Goal: Transaction & Acquisition: Purchase product/service

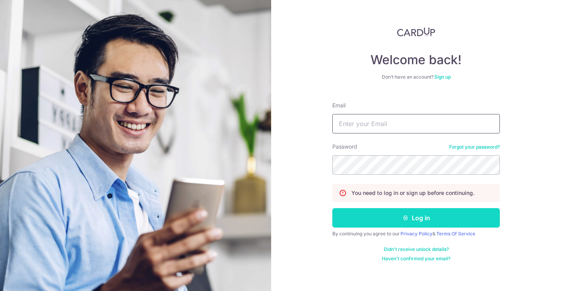
type input "jamesrobb@hotmail.co.uk"
click at [415, 219] on button "Log in" at bounding box center [416, 217] width 168 height 19
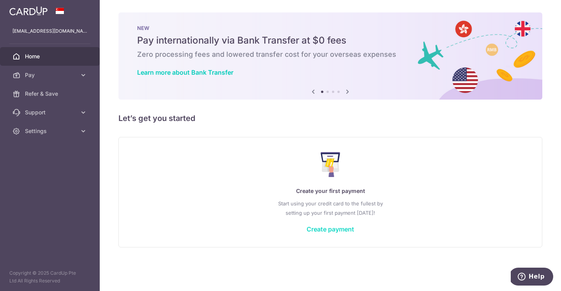
click at [337, 230] on link "Create payment" at bounding box center [331, 230] width 48 height 8
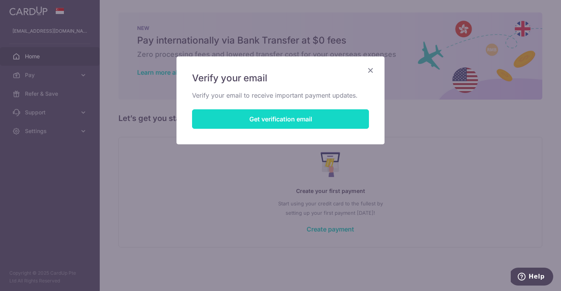
click at [281, 121] on button "Get verification email" at bounding box center [280, 118] width 177 height 19
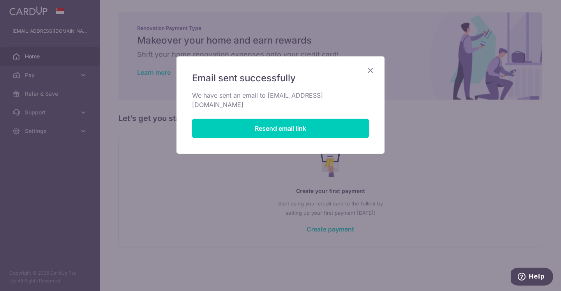
click at [371, 69] on icon "Close" at bounding box center [370, 70] width 9 height 10
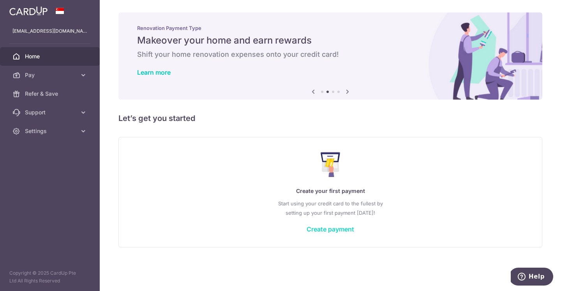
click at [325, 229] on link "Create payment" at bounding box center [331, 230] width 48 height 8
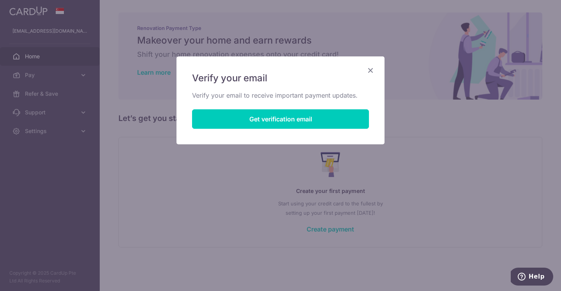
click at [369, 71] on icon "Close" at bounding box center [370, 70] width 9 height 10
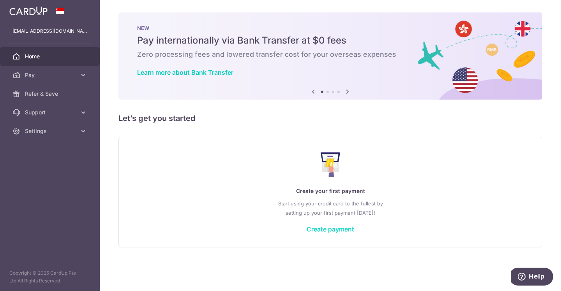
click at [320, 228] on link "Create payment" at bounding box center [331, 230] width 48 height 8
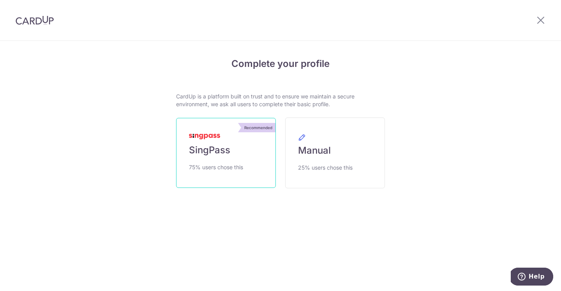
click at [228, 159] on link "Recommended SingPass 75% users chose this" at bounding box center [226, 153] width 100 height 70
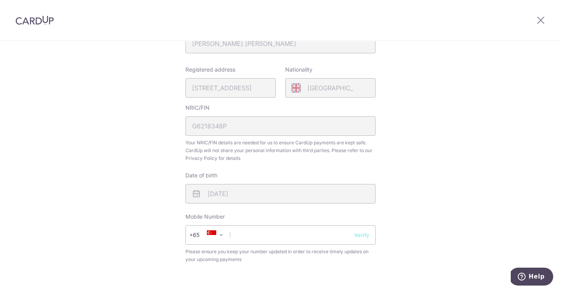
scroll to position [191, 0]
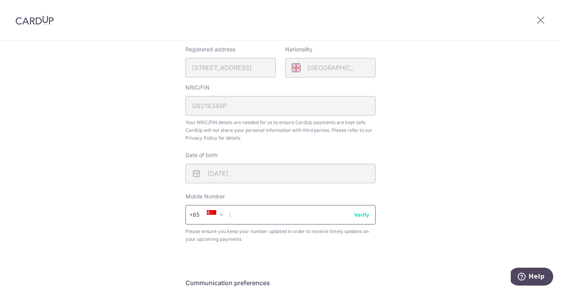
click at [308, 211] on input "text" at bounding box center [280, 214] width 190 height 19
type input "97257145"
click at [437, 215] on div "Review your details Your Details Please provide your full name as per your NRIC…" at bounding box center [280, 118] width 561 height 536
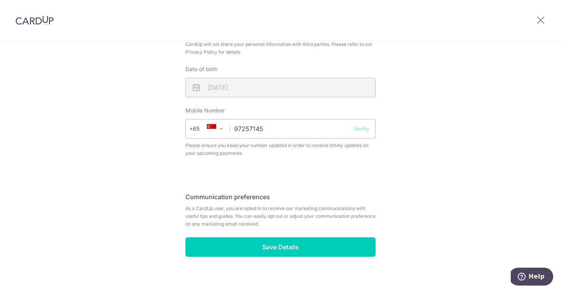
scroll to position [286, 0]
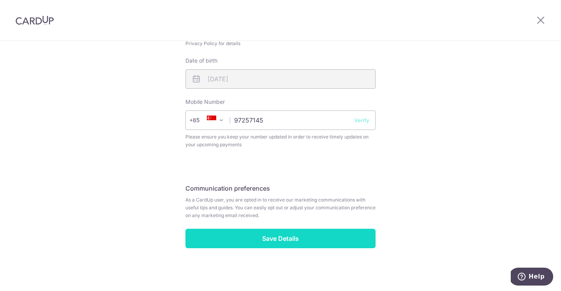
click at [354, 235] on input "Save Details" at bounding box center [280, 238] width 190 height 19
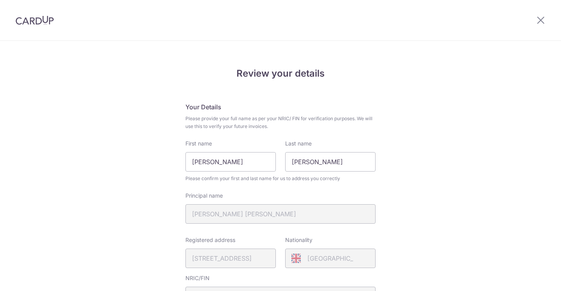
scroll to position [297, 0]
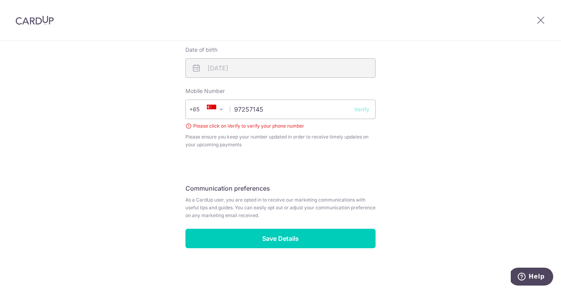
click at [390, 114] on div "Review your details Your Details Please provide your full name as per your NRIC…" at bounding box center [280, 18] width 561 height 547
click at [362, 110] on button "Verify" at bounding box center [361, 110] width 15 height 8
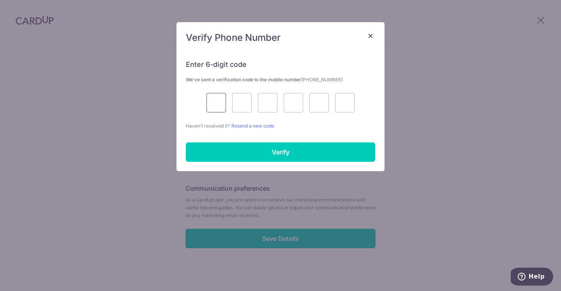
click at [214, 102] on input "text" at bounding box center [216, 102] width 19 height 19
type input "8"
type input "7"
type input "1"
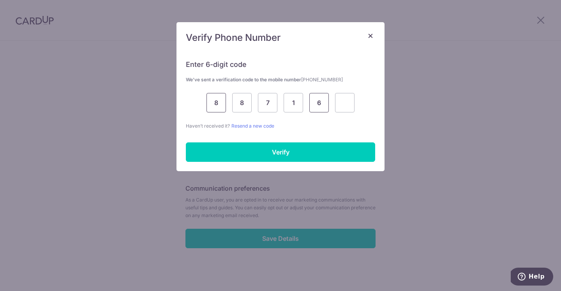
type input "6"
type input "8"
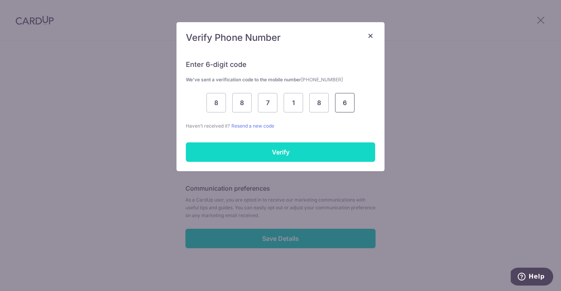
type input "6"
click at [268, 152] on input "Verify" at bounding box center [280, 152] width 189 height 19
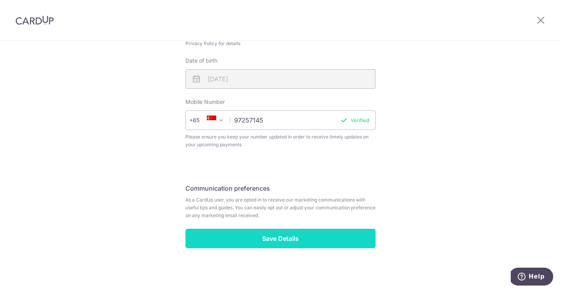
click at [283, 240] on input "Save Details" at bounding box center [280, 238] width 190 height 19
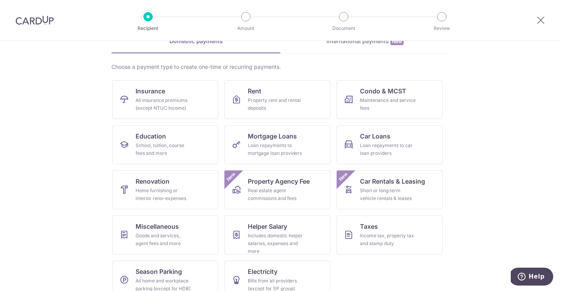
scroll to position [57, 0]
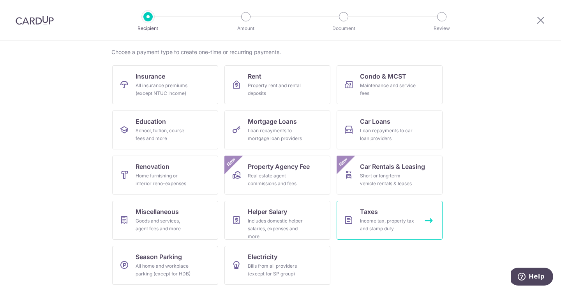
click at [390, 219] on div "Income tax, property tax and stamp duty" at bounding box center [388, 225] width 56 height 16
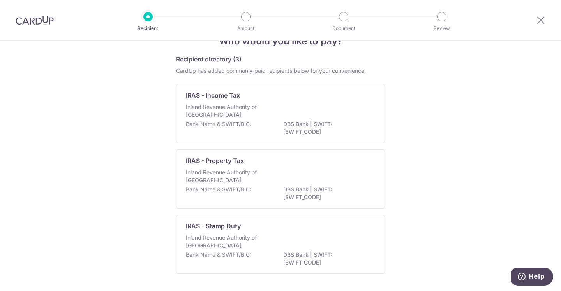
scroll to position [21, 0]
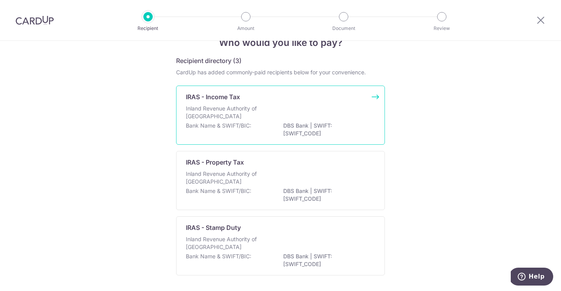
click at [299, 107] on div "Inland Revenue Authority of [GEOGRAPHIC_DATA]" at bounding box center [280, 113] width 189 height 17
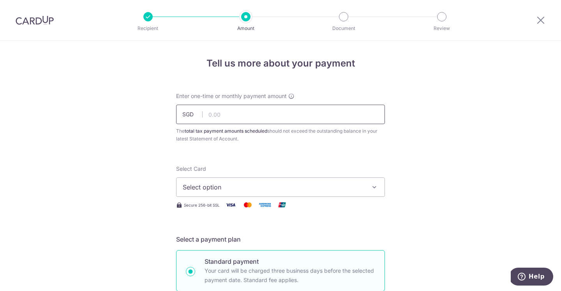
click at [271, 113] on input "text" at bounding box center [280, 114] width 209 height 19
type input "100.00"
click at [352, 188] on span "Select option" at bounding box center [274, 187] width 182 height 9
click at [224, 209] on span "Add credit card" at bounding box center [288, 209] width 182 height 8
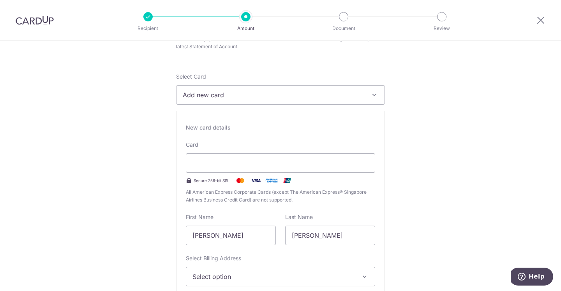
scroll to position [93, 0]
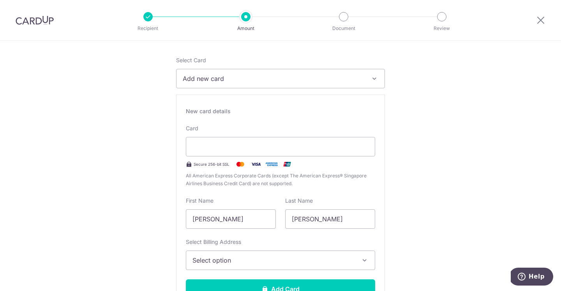
scroll to position [109, 0]
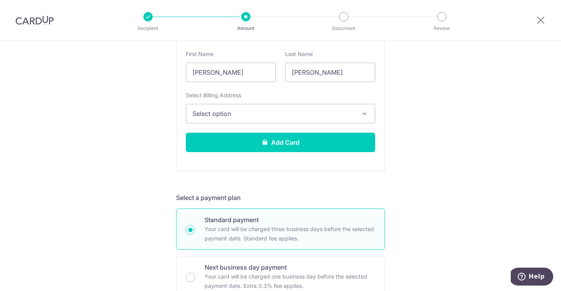
scroll to position [276, 0]
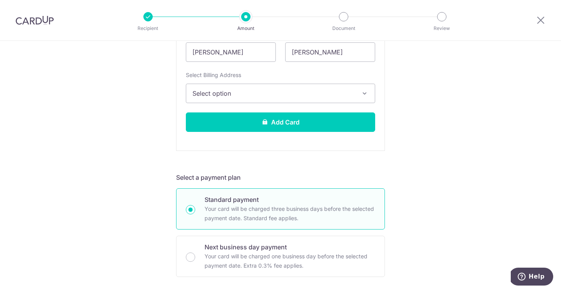
click at [344, 94] on span "Select option" at bounding box center [273, 93] width 162 height 9
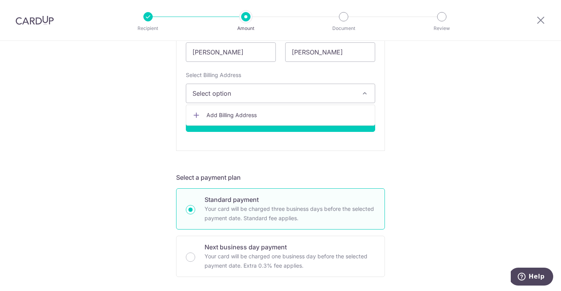
click at [245, 114] on span "Add Billing Address" at bounding box center [288, 115] width 162 height 8
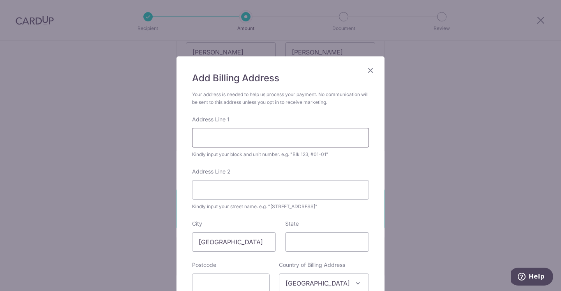
click at [244, 136] on input "Address Line 1" at bounding box center [280, 137] width 177 height 19
type input "39 Jalan Rumia"
type input "277997"
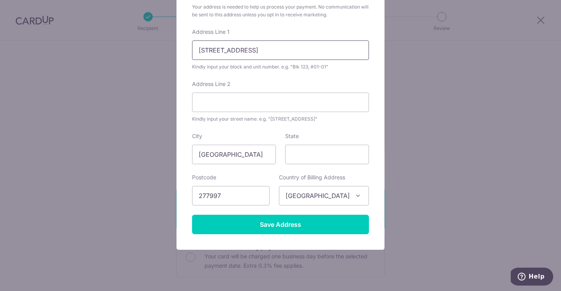
scroll to position [88, 0]
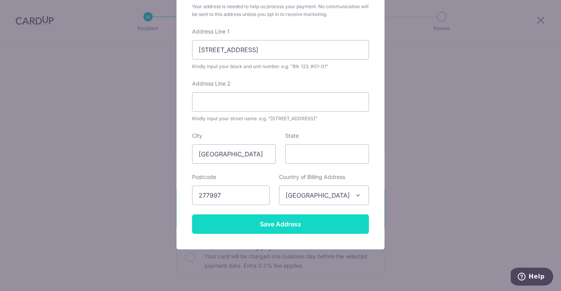
click at [279, 225] on input "Save Address" at bounding box center [280, 224] width 177 height 19
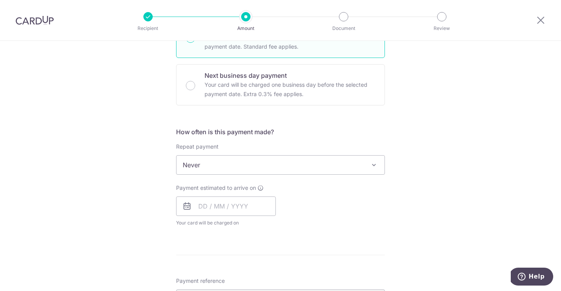
scroll to position [450, 0]
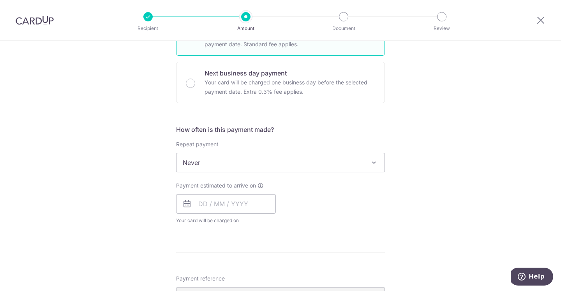
click at [398, 201] on div "Tell us more about your payment Enter one-time or monthly payment amount SGD 10…" at bounding box center [280, 59] width 561 height 937
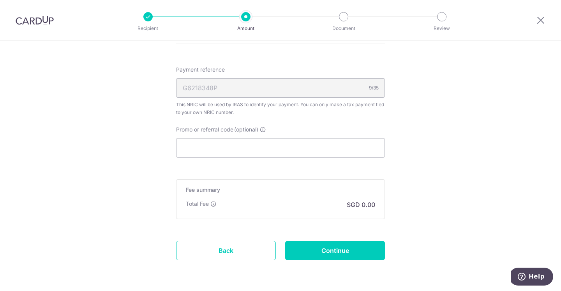
scroll to position [687, 0]
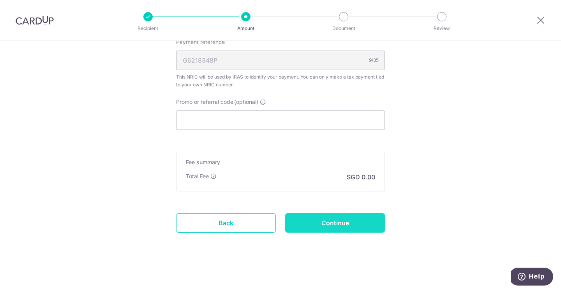
click at [336, 223] on input "Continue" at bounding box center [335, 223] width 100 height 19
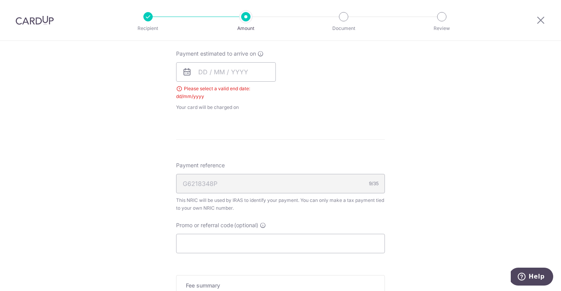
scroll to position [329, 0]
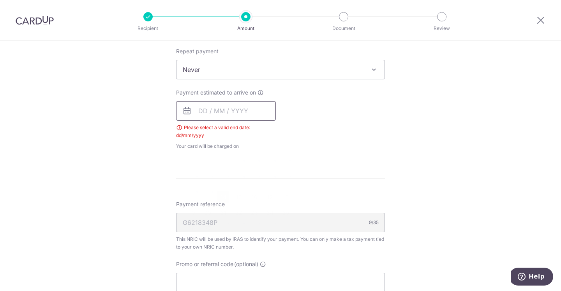
click at [215, 113] on input "text" at bounding box center [226, 110] width 100 height 19
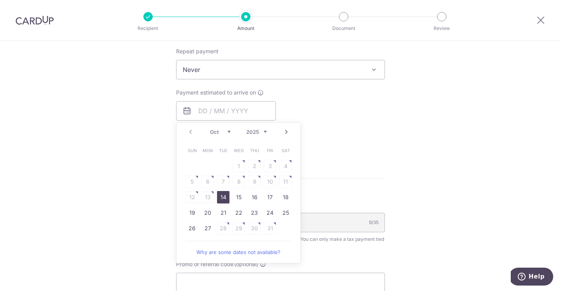
click at [150, 133] on div "Tell us more about your payment Enter one-time or monthly payment amount SGD 10…" at bounding box center [280, 99] width 561 height 774
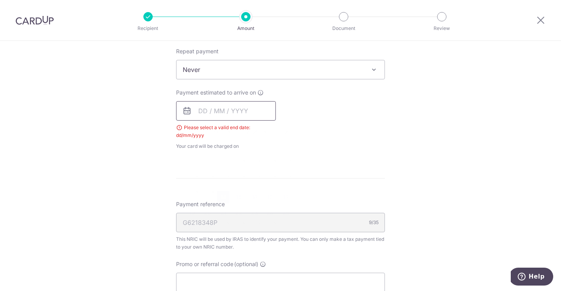
click at [205, 106] on input "text" at bounding box center [226, 110] width 100 height 19
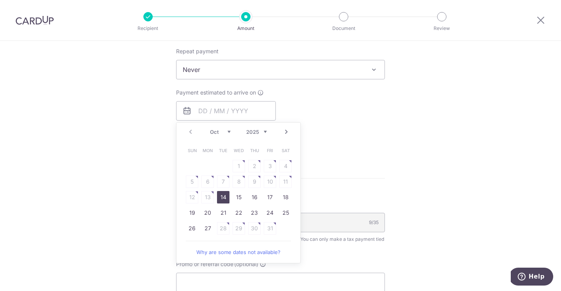
click at [222, 198] on link "14" at bounding box center [223, 197] width 12 height 12
type input "[DATE]"
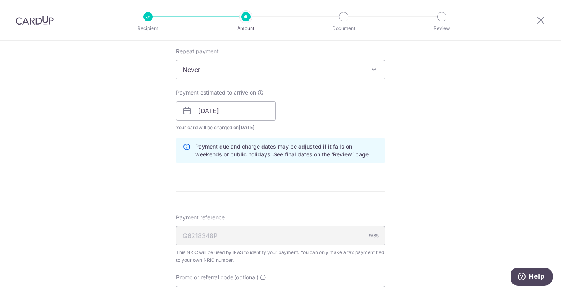
click at [425, 201] on div "Tell us more about your payment Enter one-time or monthly payment amount SGD 10…" at bounding box center [280, 105] width 561 height 787
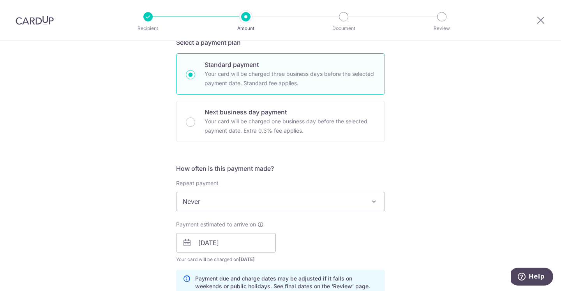
scroll to position [194, 0]
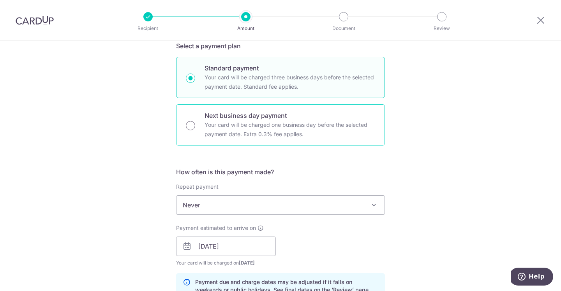
click at [190, 126] on input "Next business day payment Your card will be charged one business day before the…" at bounding box center [190, 125] width 9 height 9
radio input "true"
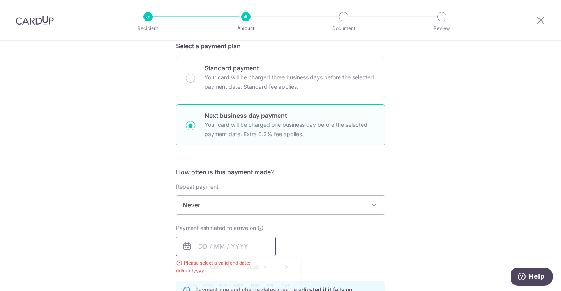
click at [245, 247] on input "text" at bounding box center [226, 246] width 100 height 19
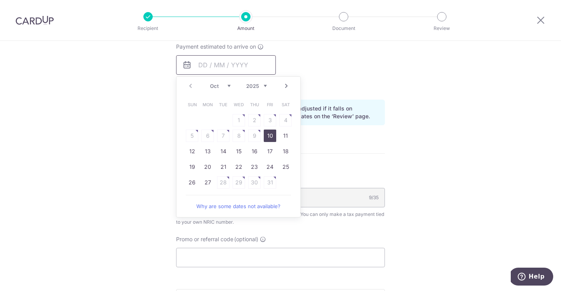
scroll to position [379, 0]
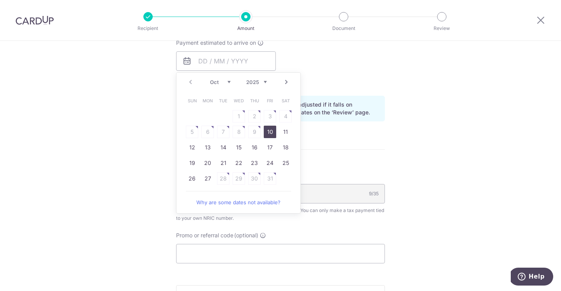
click at [270, 134] on link "10" at bounding box center [270, 132] width 12 height 12
type input "[DATE]"
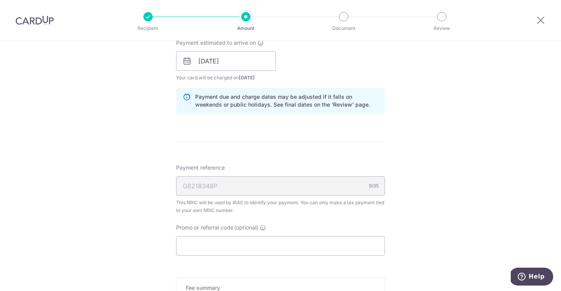
click at [413, 178] on div "Tell us more about your payment Enter one-time or monthly payment amount SGD 10…" at bounding box center [280, 74] width 561 height 825
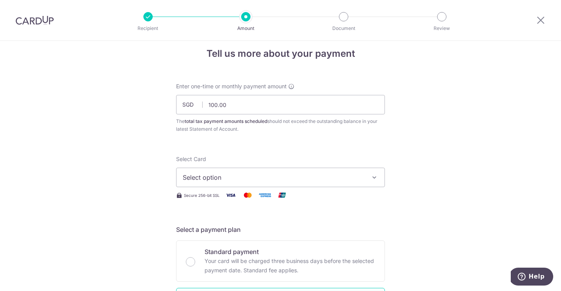
scroll to position [0, 0]
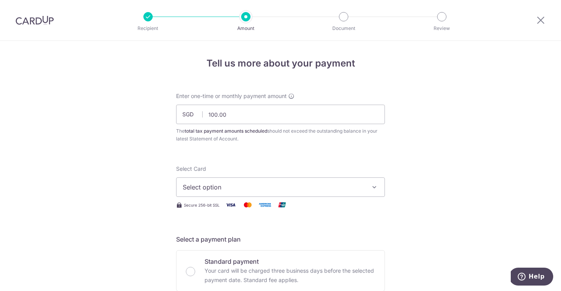
click at [362, 192] on span "Select option" at bounding box center [274, 187] width 182 height 9
click at [212, 210] on span "Add credit card" at bounding box center [288, 209] width 182 height 8
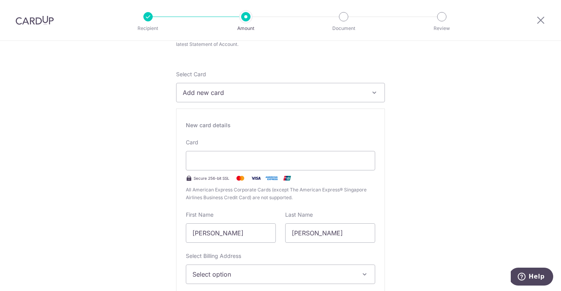
scroll to position [120, 0]
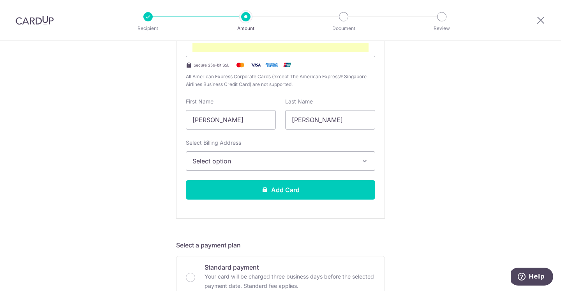
scroll to position [210, 0]
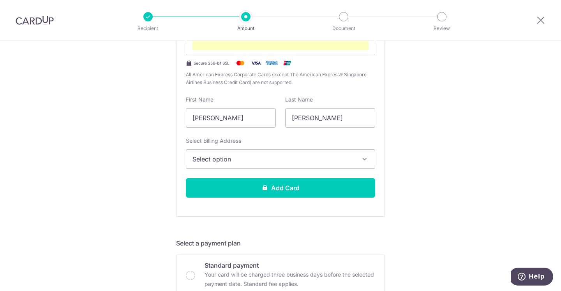
click at [353, 155] on span "Select option" at bounding box center [273, 159] width 162 height 9
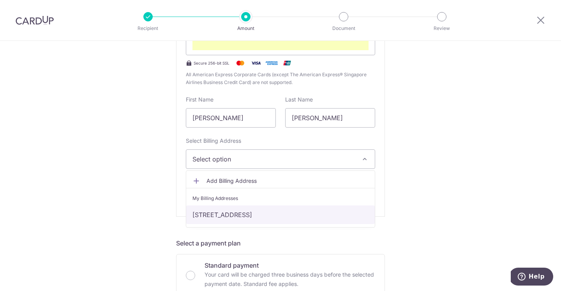
click at [277, 215] on link "[STREET_ADDRESS]" at bounding box center [280, 215] width 189 height 19
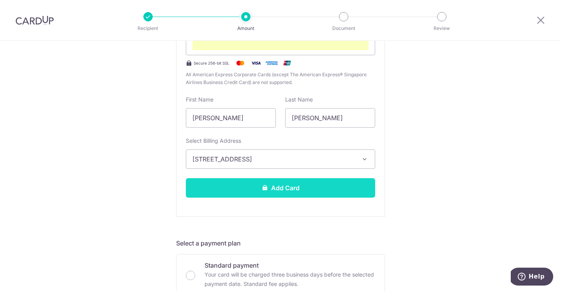
click at [310, 190] on button "Add Card" at bounding box center [280, 187] width 189 height 19
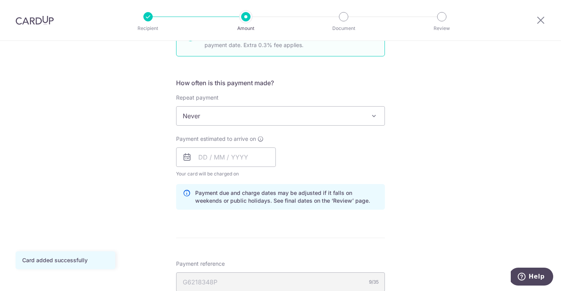
scroll to position [283, 0]
click at [235, 159] on input "text" at bounding box center [226, 156] width 100 height 19
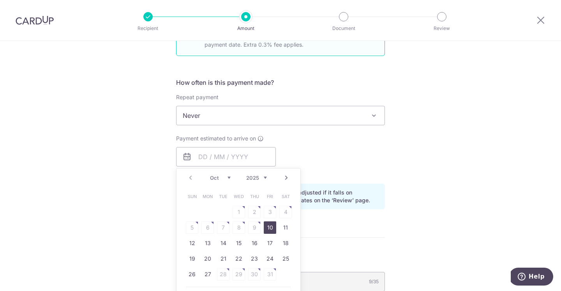
click at [268, 228] on link "10" at bounding box center [270, 228] width 12 height 12
type input "10/10/2025"
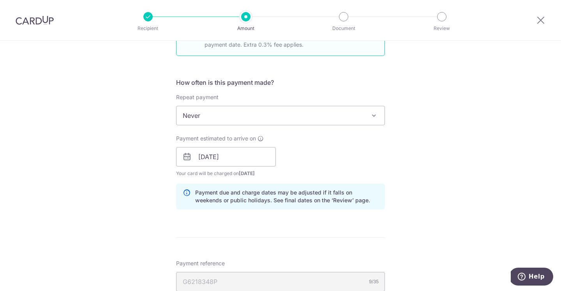
click at [398, 214] on div "Tell us more about your payment Enter one-time or monthly payment amount SGD 10…" at bounding box center [280, 170] width 561 height 825
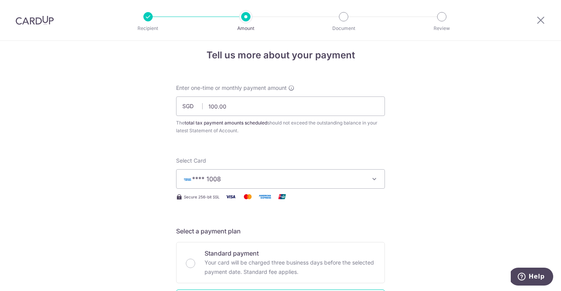
scroll to position [5, 0]
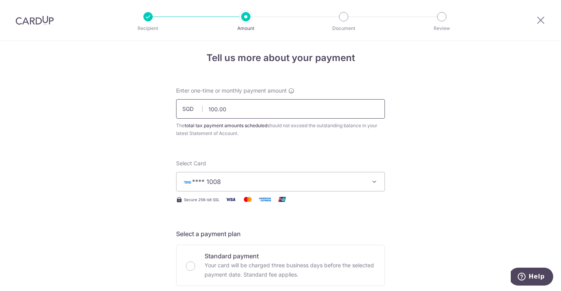
click at [217, 109] on input "100.00" at bounding box center [280, 108] width 209 height 19
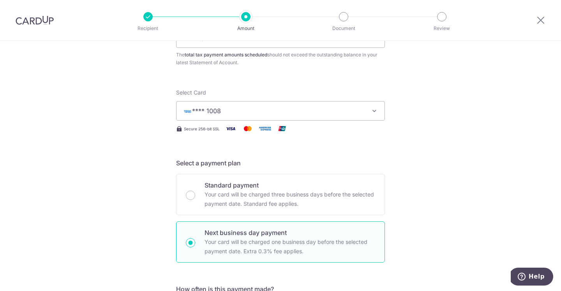
scroll to position [0, 0]
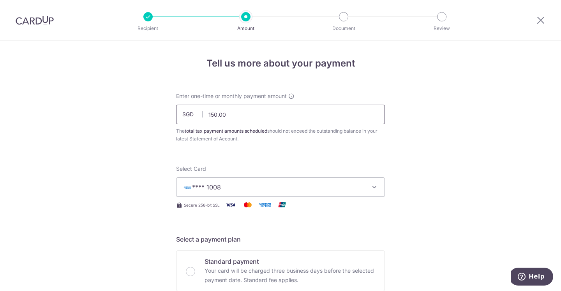
click at [217, 115] on input "150.00" at bounding box center [280, 114] width 209 height 19
click at [218, 115] on input "100.00" at bounding box center [280, 114] width 209 height 19
click at [222, 115] on input "4,700.00" at bounding box center [280, 114] width 209 height 19
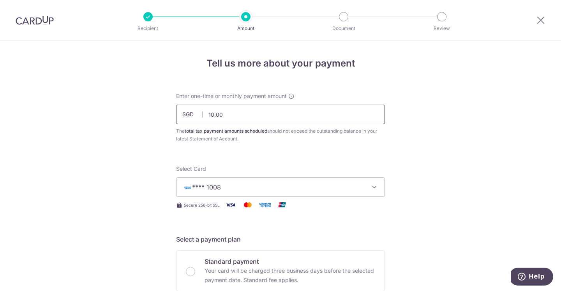
type input "100.00"
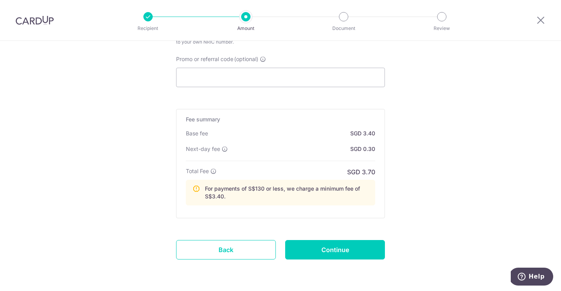
scroll to position [575, 0]
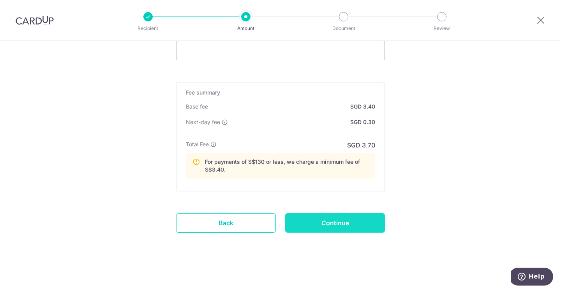
click at [336, 221] on input "Continue" at bounding box center [335, 223] width 100 height 19
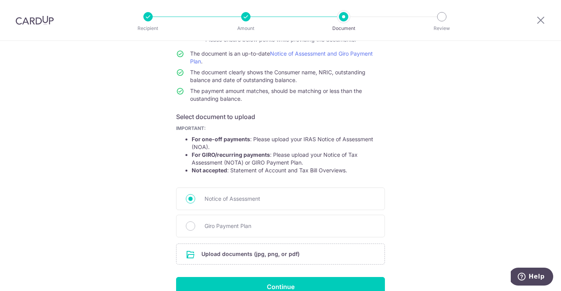
scroll to position [106, 0]
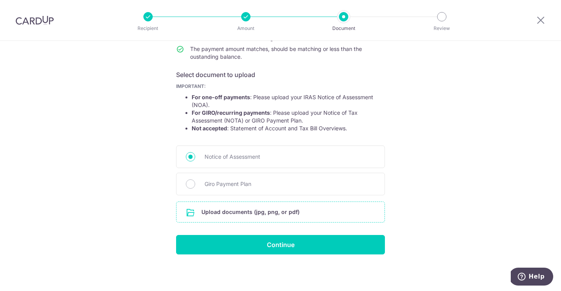
click at [275, 214] on input "file" at bounding box center [281, 212] width 208 height 20
